Goal: Information Seeking & Learning: Learn about a topic

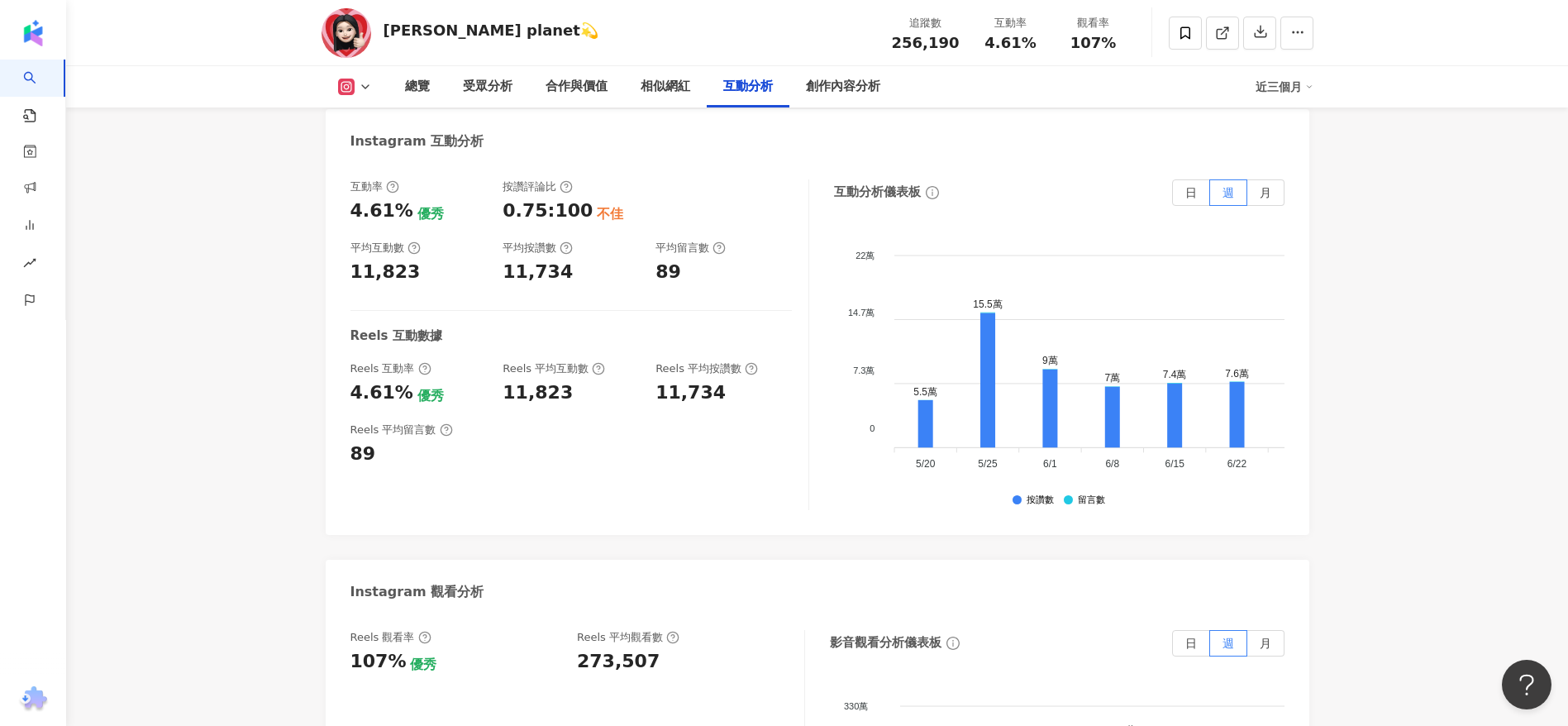
scroll to position [3224, 0]
